Goal: Task Accomplishment & Management: Manage account settings

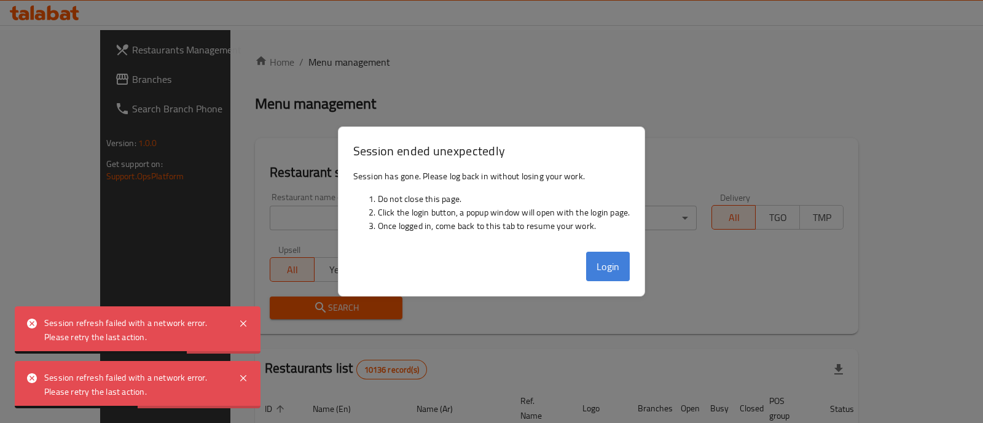
click at [600, 263] on button "Login" at bounding box center [608, 266] width 44 height 29
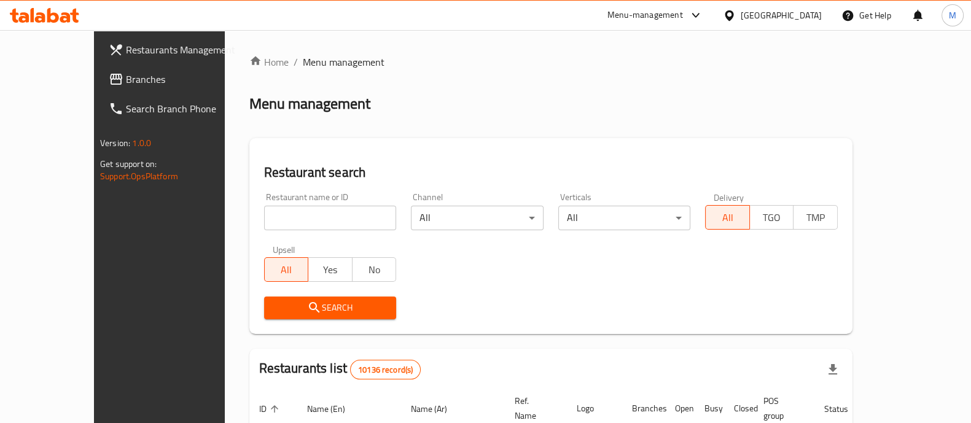
click at [303, 227] on input "search" at bounding box center [330, 218] width 133 height 25
click button "Search" at bounding box center [330, 308] width 133 height 23
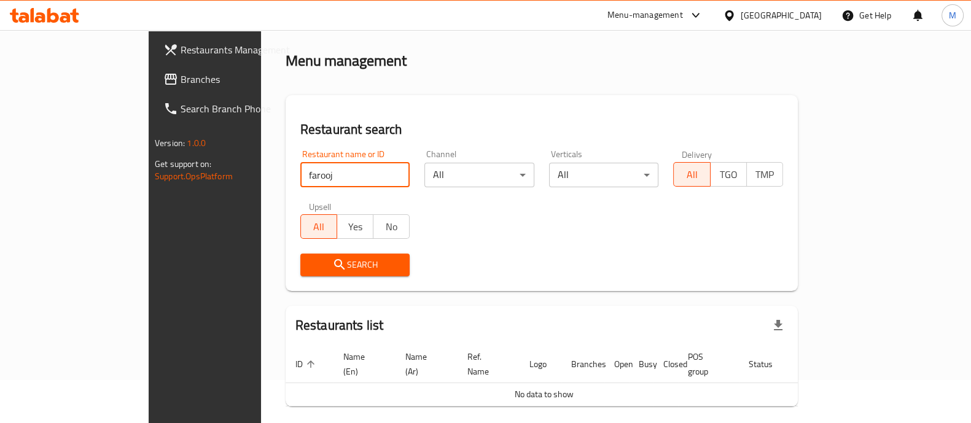
scroll to position [78, 0]
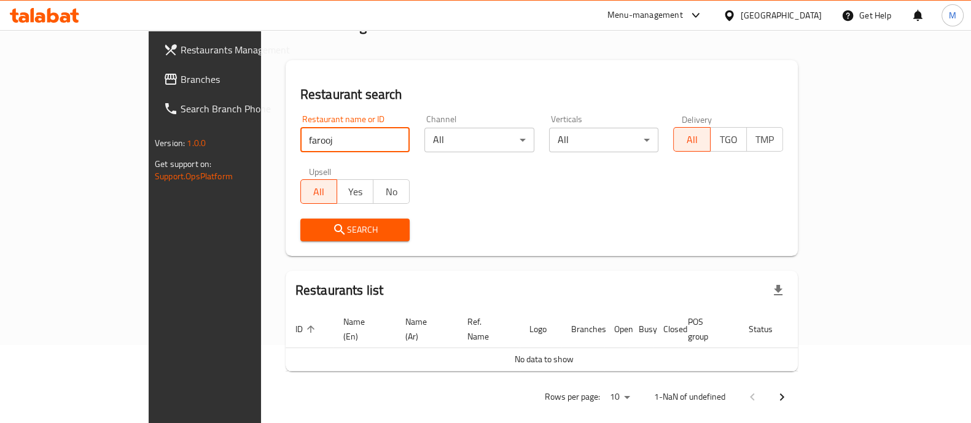
paste input "771281"
click button "Search" at bounding box center [355, 230] width 110 height 23
click at [300, 134] on input "771281" at bounding box center [355, 140] width 110 height 25
click button "Search" at bounding box center [355, 230] width 110 height 23
type input "farooj w nos"
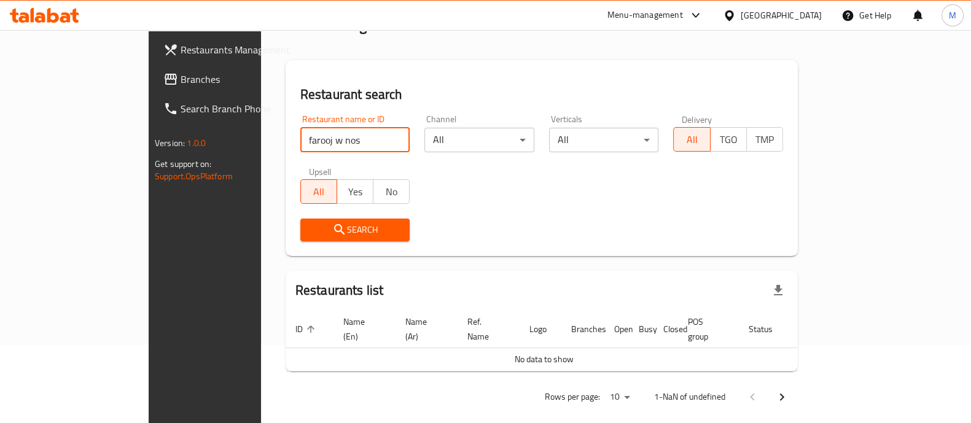
click button "Search" at bounding box center [355, 230] width 110 height 23
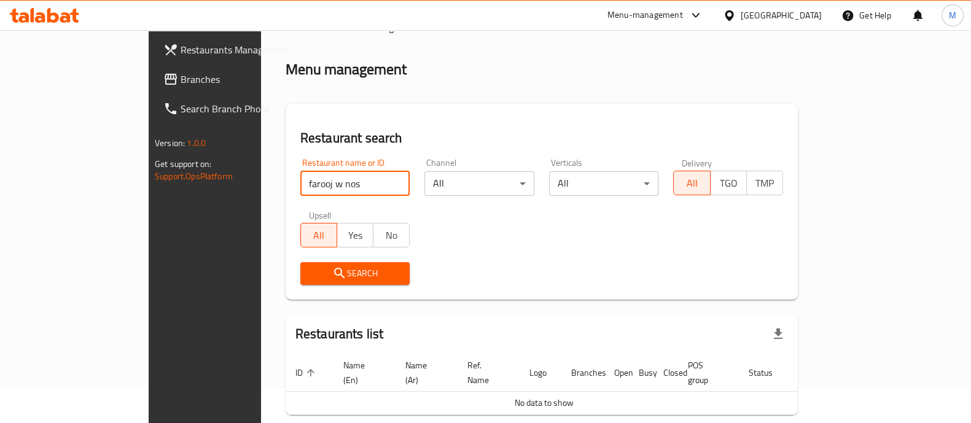
scroll to position [0, 0]
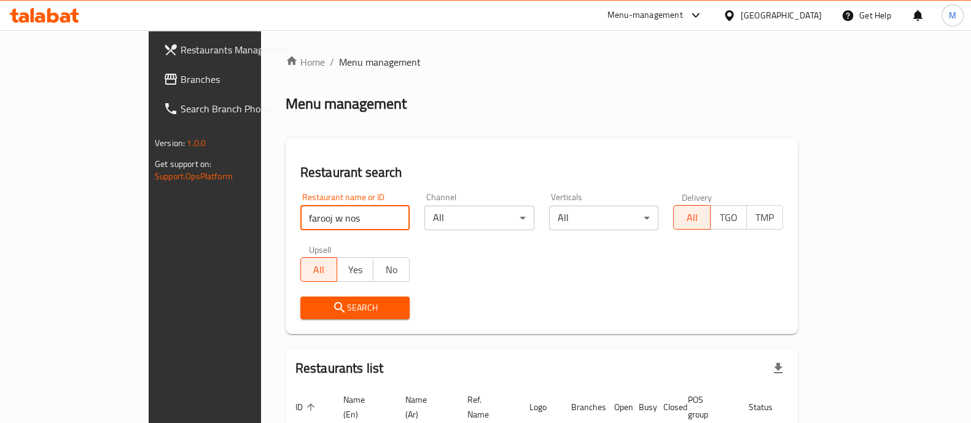
click at [356, 216] on input "farooj w nos" at bounding box center [355, 218] width 110 height 25
click at [362, 213] on input "farooj w nos" at bounding box center [355, 218] width 110 height 25
click at [354, 216] on input "farooj w nos" at bounding box center [355, 218] width 110 height 25
click at [361, 216] on input "farooj w nos" at bounding box center [355, 218] width 110 height 25
type input "farooj"
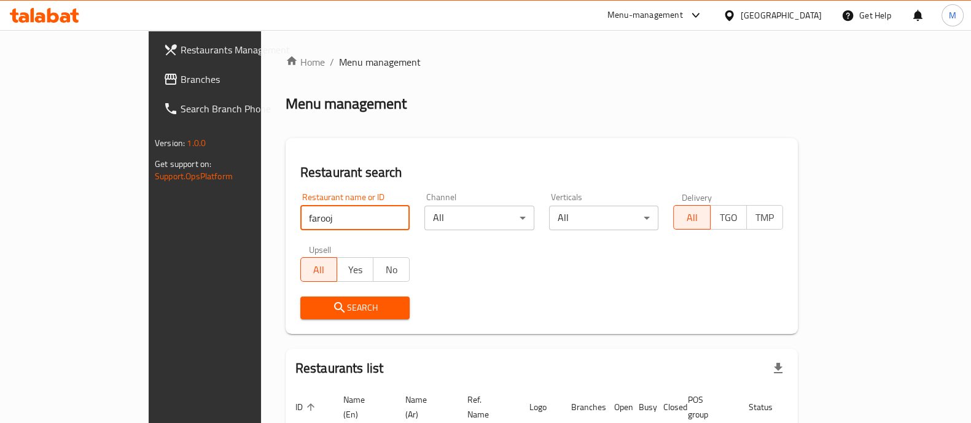
click button "Search" at bounding box center [355, 308] width 110 height 23
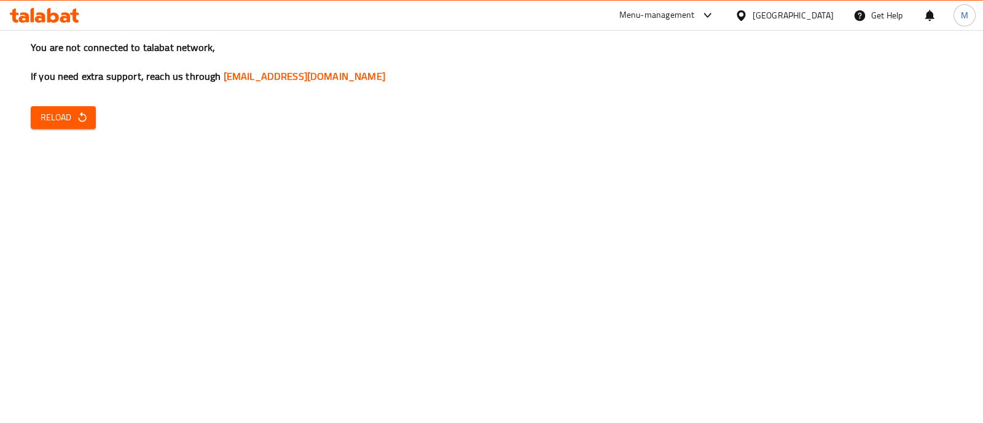
click at [45, 107] on button "Reload" at bounding box center [63, 117] width 65 height 23
click at [45, 112] on span "Reload" at bounding box center [63, 117] width 45 height 15
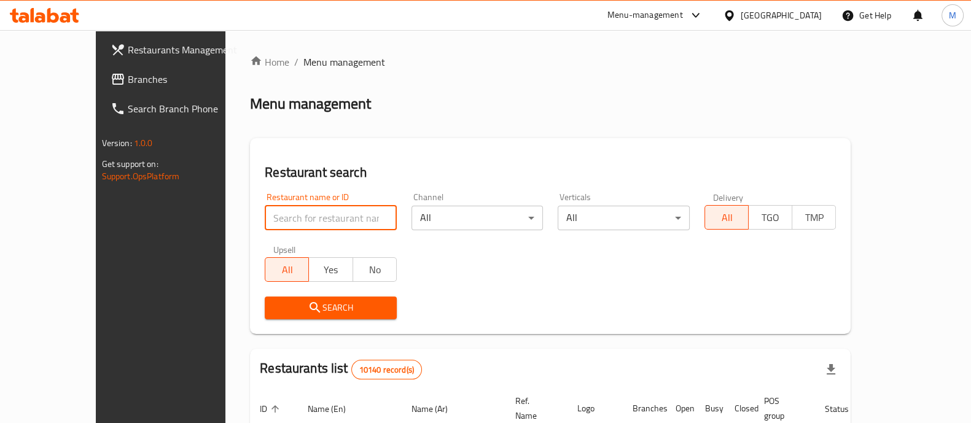
click at [274, 211] on input "search" at bounding box center [331, 218] width 132 height 25
paste input "771281"
click button "Search" at bounding box center [331, 308] width 132 height 23
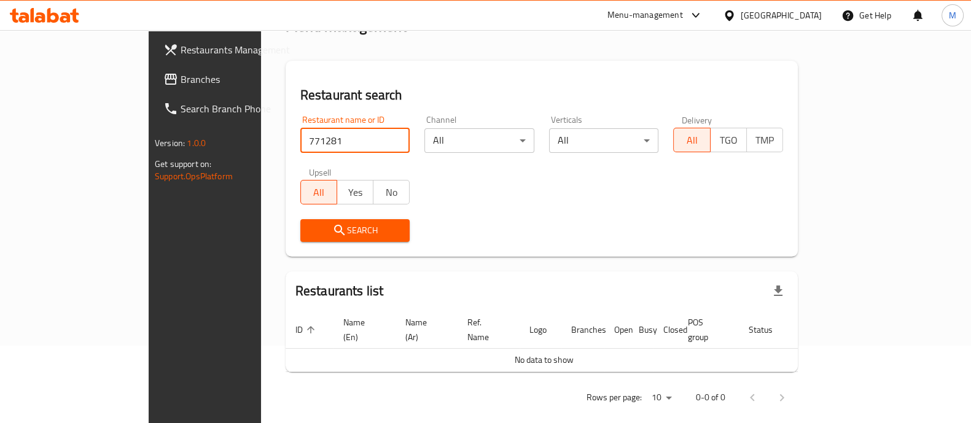
scroll to position [78, 0]
click button "Search" at bounding box center [355, 230] width 110 height 23
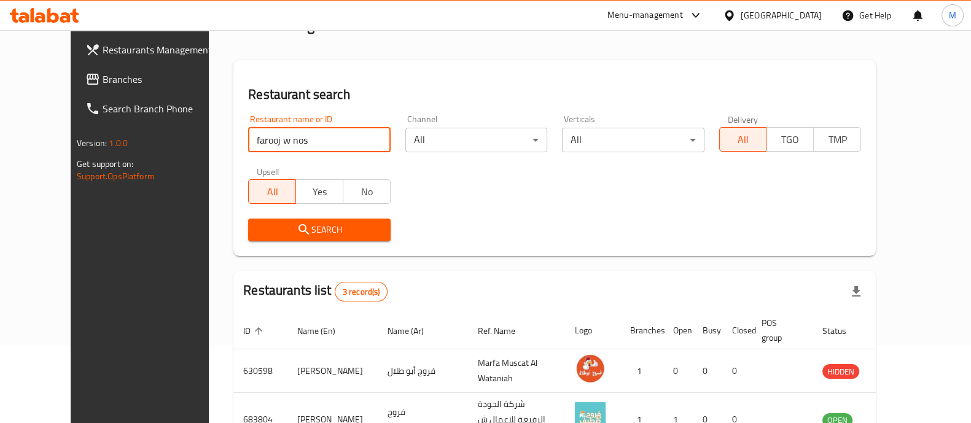
type input "farooj w nos"
click button "Search" at bounding box center [319, 230] width 142 height 23
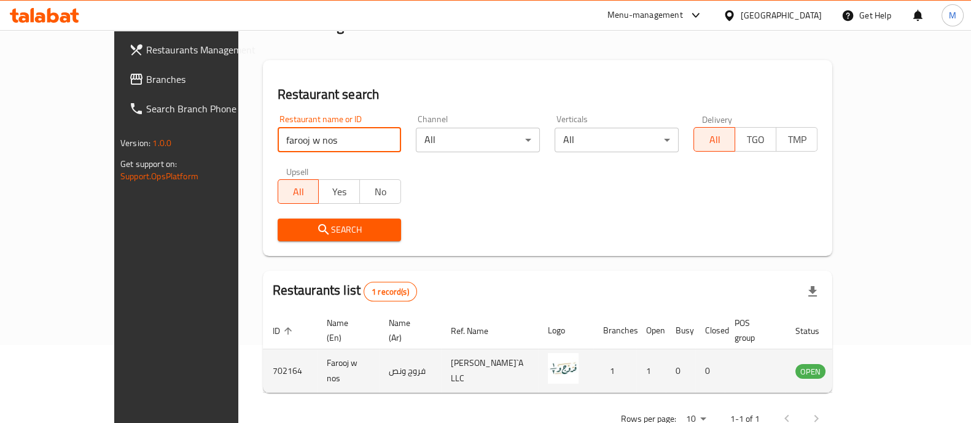
click at [874, 364] on icon "enhanced table" at bounding box center [867, 371] width 15 height 15
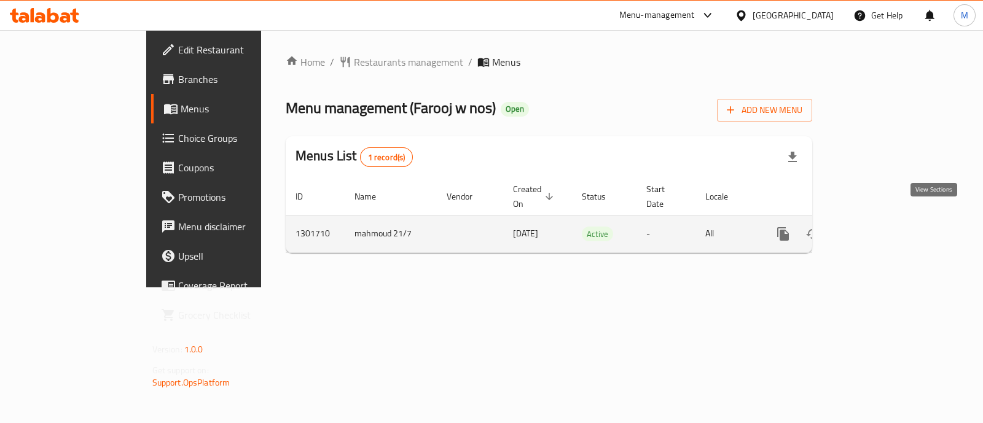
click at [877, 228] on icon "enhanced table" at bounding box center [871, 233] width 11 height 11
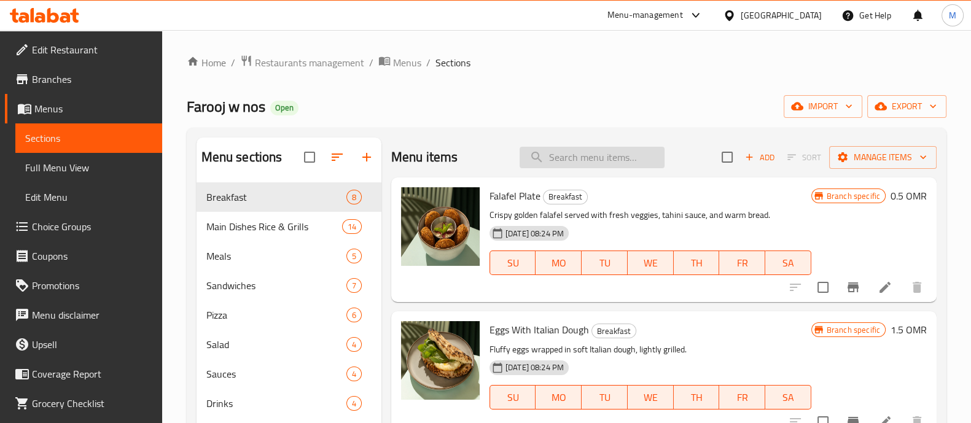
click at [553, 153] on input "search" at bounding box center [592, 157] width 145 height 21
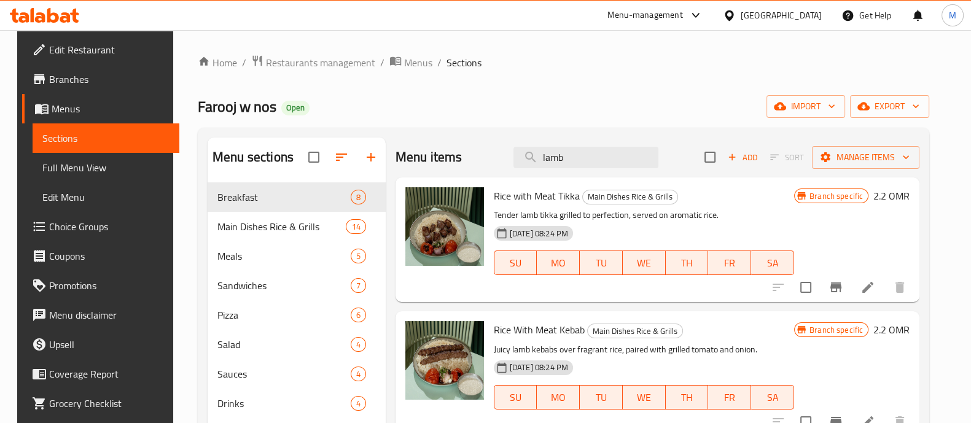
click at [565, 83] on div "Home / Restaurants management / Menus / Sections Farooj w nos Open import expor…" at bounding box center [563, 313] width 731 height 516
click at [608, 163] on input "lamb" at bounding box center [585, 157] width 145 height 21
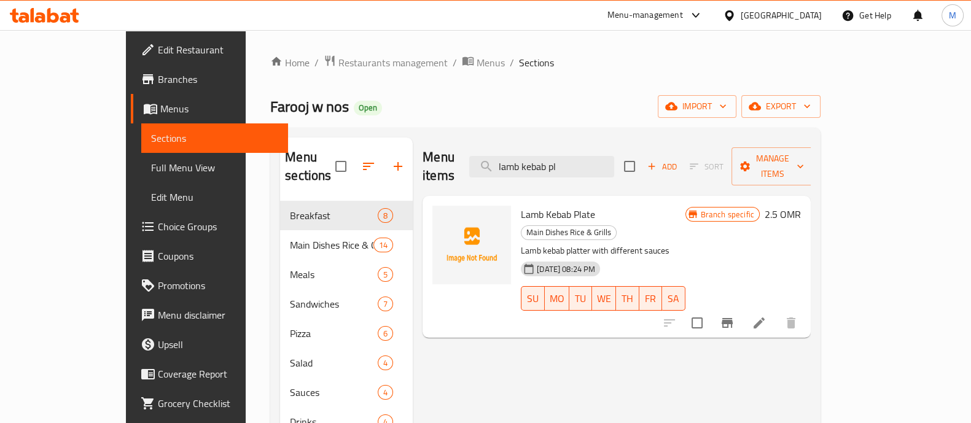
click at [456, 233] on img at bounding box center [471, 245] width 79 height 79
click at [443, 217] on icon "upload picture" at bounding box center [449, 222] width 12 height 11
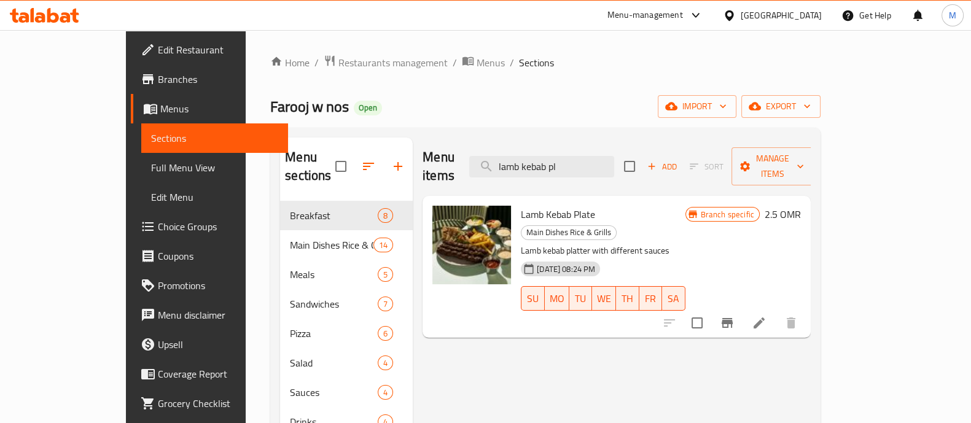
click at [577, 169] on div "Menu items lamb kebab pl Add Sort Manage items" at bounding box center [616, 167] width 388 height 58
click at [588, 163] on input "lamb kebab pl" at bounding box center [541, 166] width 145 height 21
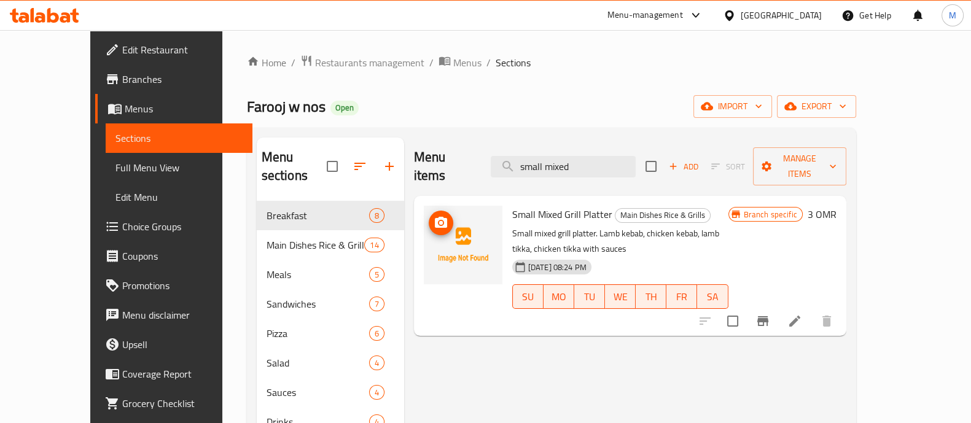
type input "small mixed"
click at [445, 217] on img at bounding box center [463, 245] width 79 height 79
click at [436, 208] on img at bounding box center [463, 245] width 79 height 79
click at [429, 216] on span "upload picture" at bounding box center [441, 223] width 25 height 15
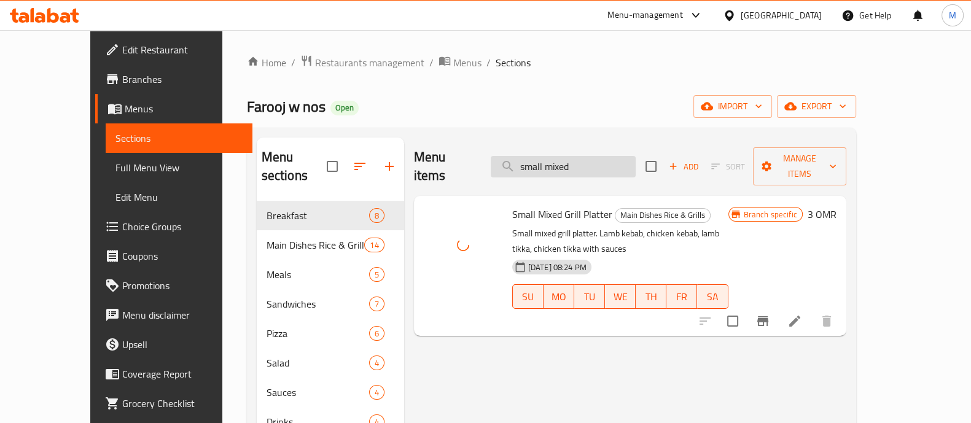
click at [599, 156] on input "small mixed" at bounding box center [563, 166] width 145 height 21
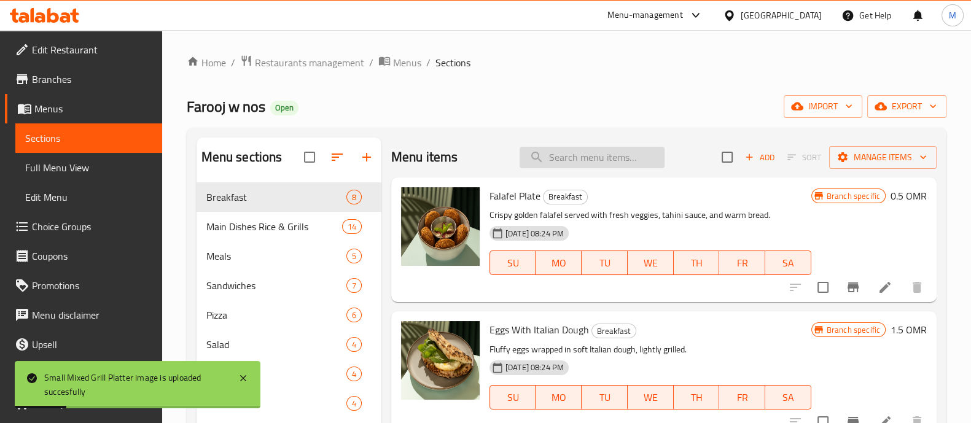
click at [590, 161] on input "search" at bounding box center [592, 157] width 145 height 21
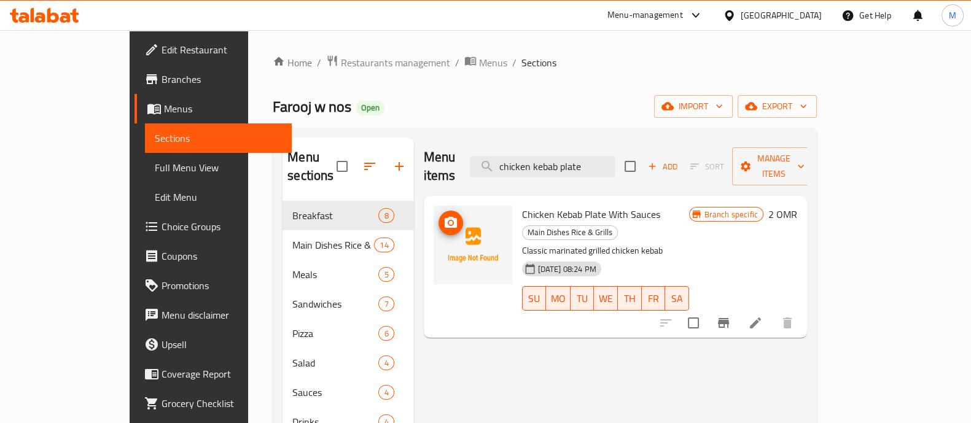
type input "chicken kebab plate"
click at [443, 216] on icon "upload picture" at bounding box center [450, 223] width 15 height 15
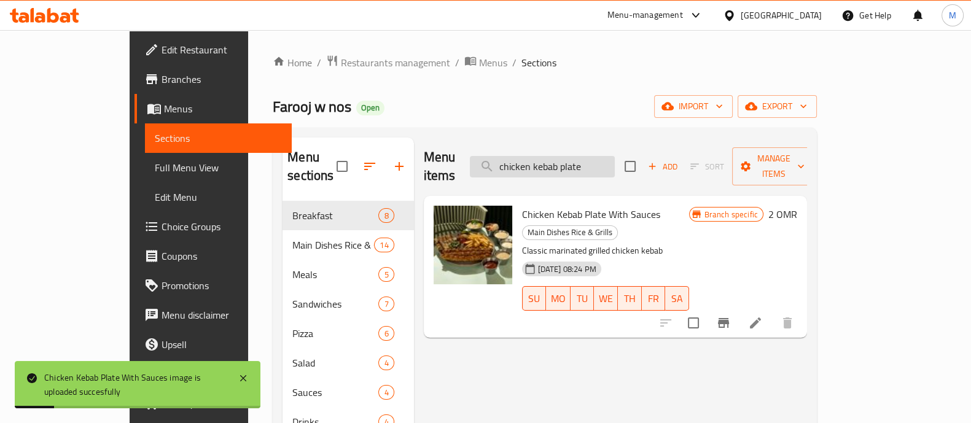
click at [588, 158] on input "chicken kebab plate" at bounding box center [542, 166] width 145 height 21
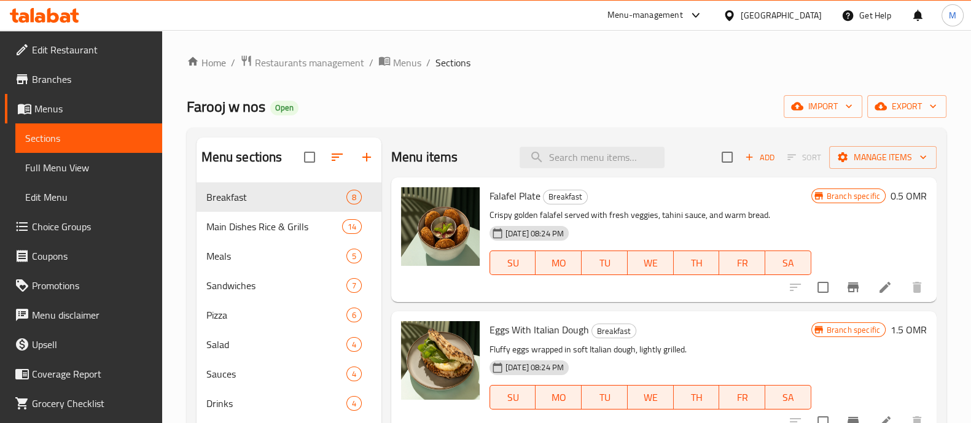
click at [471, 130] on div "Menu sections Breakfast 8 Main Dishes Rice & Grills 14 Meals 5 Sandwiches 7 Piz…" at bounding box center [567, 349] width 760 height 443
click at [576, 158] on input "search" at bounding box center [592, 157] width 145 height 21
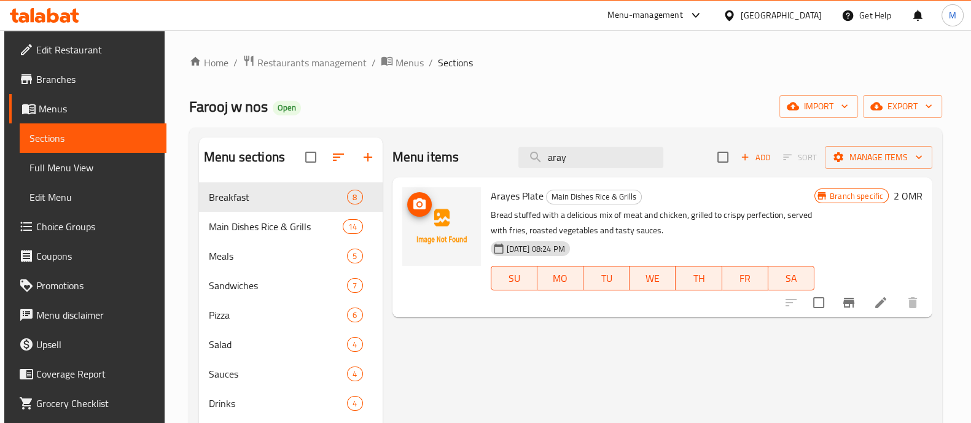
click at [418, 208] on icon "upload picture" at bounding box center [419, 203] width 12 height 11
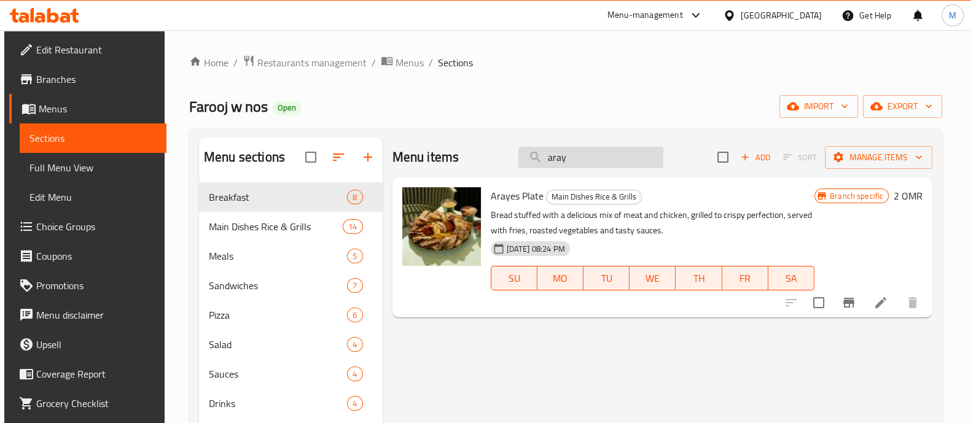
click at [569, 147] on input "aray" at bounding box center [590, 157] width 145 height 21
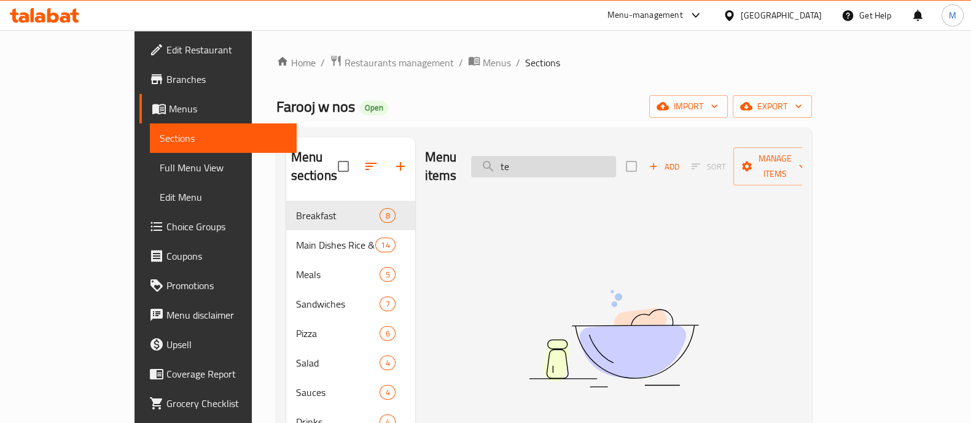
type input "t"
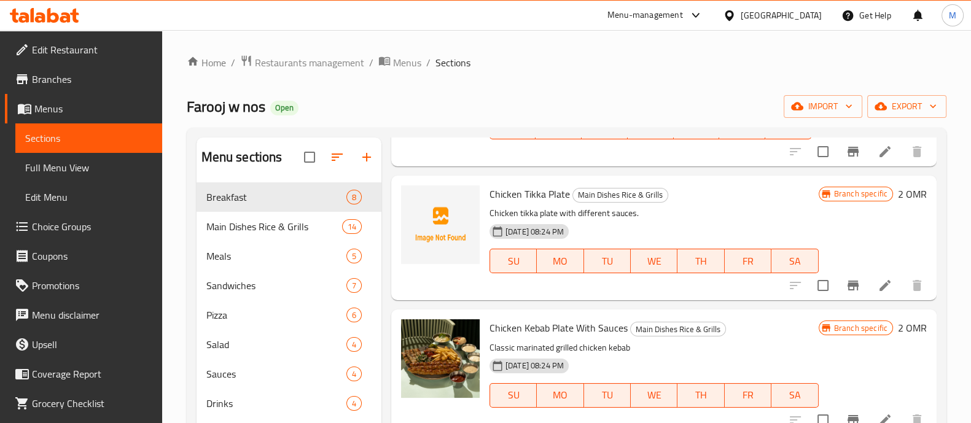
scroll to position [844, 0]
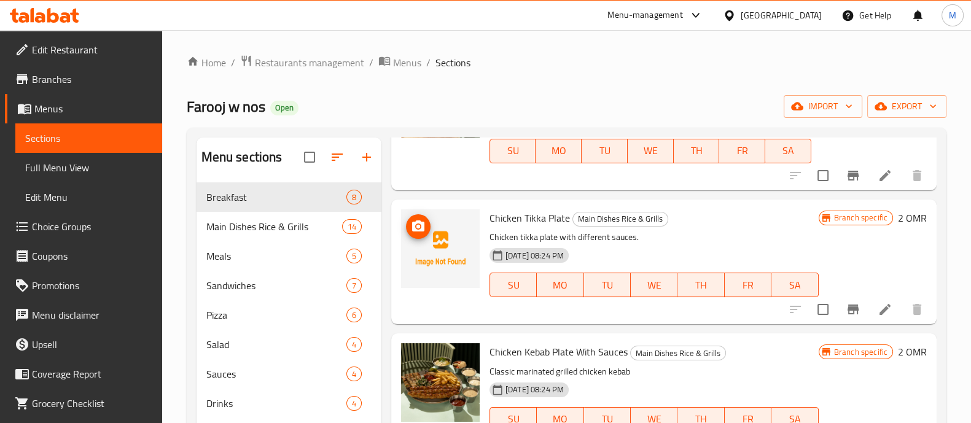
type input "chicken"
click at [428, 228] on span "upload picture" at bounding box center [418, 226] width 25 height 15
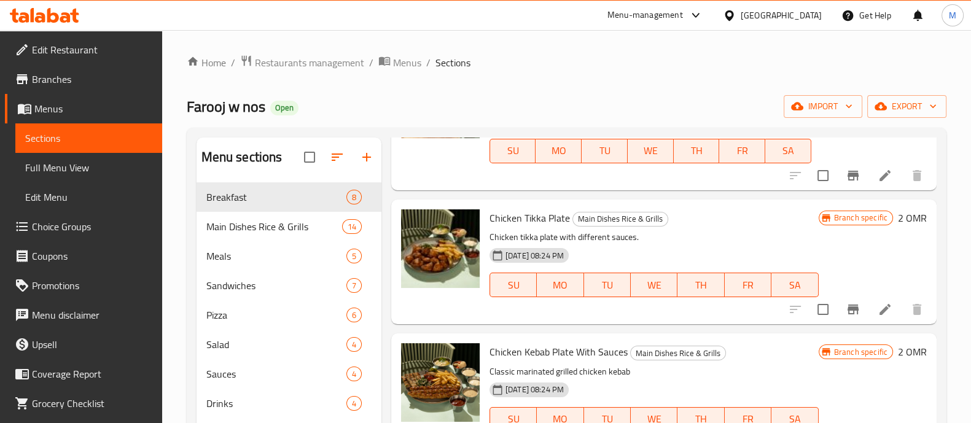
click at [42, 78] on span "Branches" at bounding box center [92, 79] width 120 height 15
